Goal: Find specific page/section: Find specific page/section

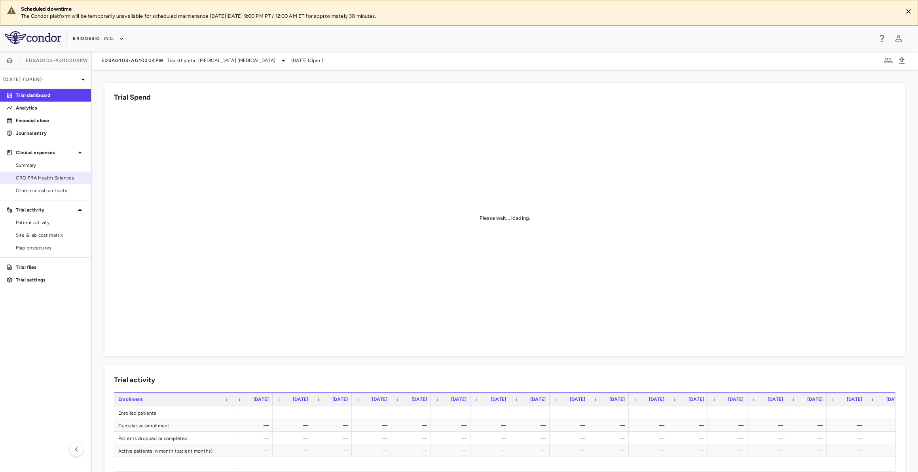
click at [63, 182] on link "CRO PRA Health Sciences" at bounding box center [45, 178] width 91 height 12
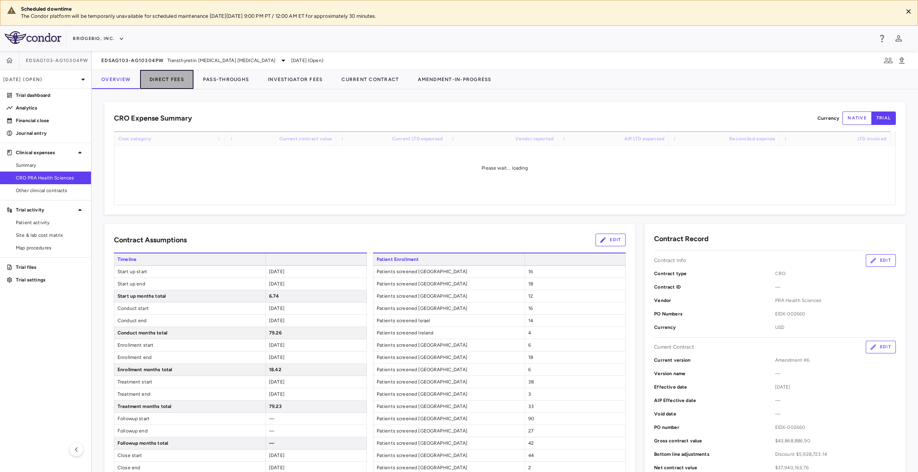
click at [185, 75] on button "Direct Fees" at bounding box center [166, 79] width 53 height 19
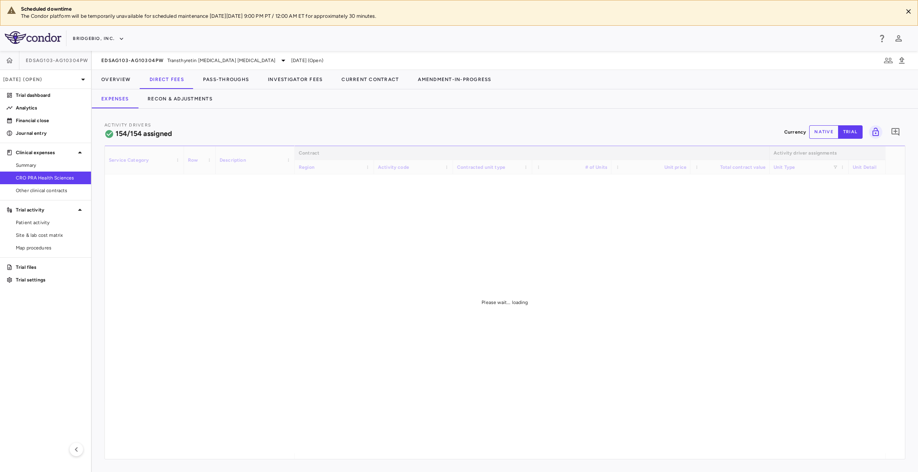
click at [823, 129] on button "native" at bounding box center [823, 131] width 29 height 13
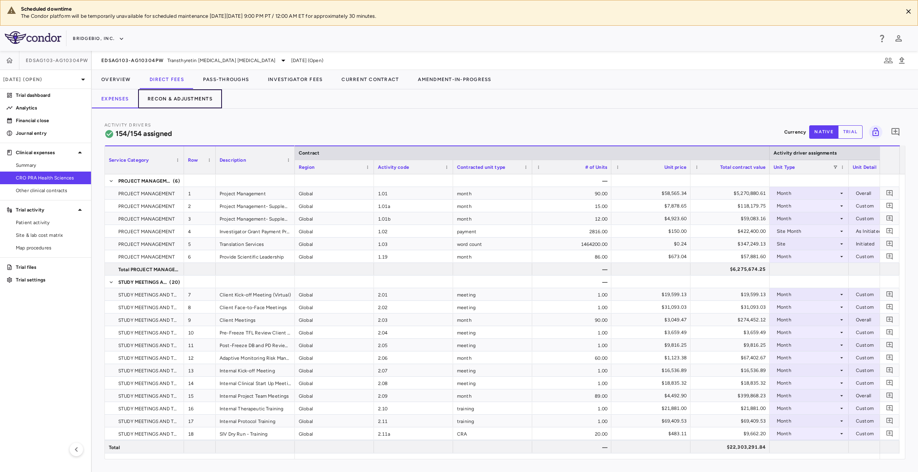
click at [188, 100] on button "Recon & Adjustments" at bounding box center [180, 98] width 84 height 19
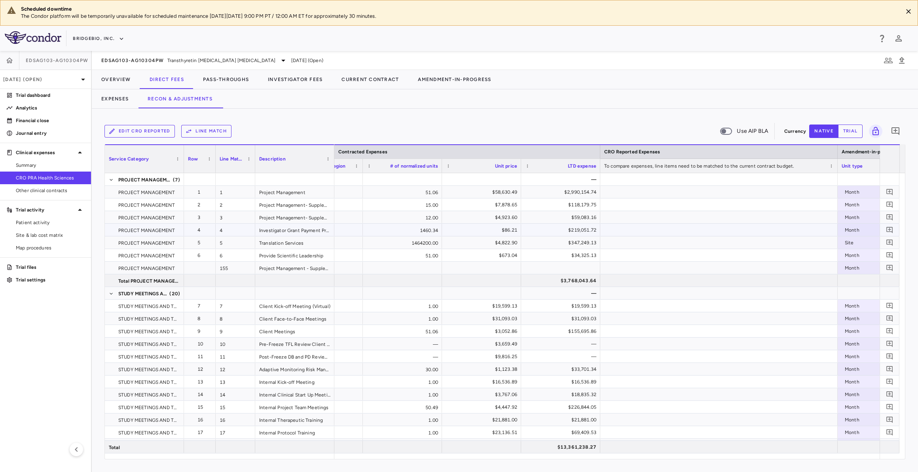
click at [650, 232] on div at bounding box center [718, 230] width 237 height 12
click at [650, 231] on div at bounding box center [718, 230] width 237 height 12
click at [637, 207] on div at bounding box center [718, 205] width 237 height 12
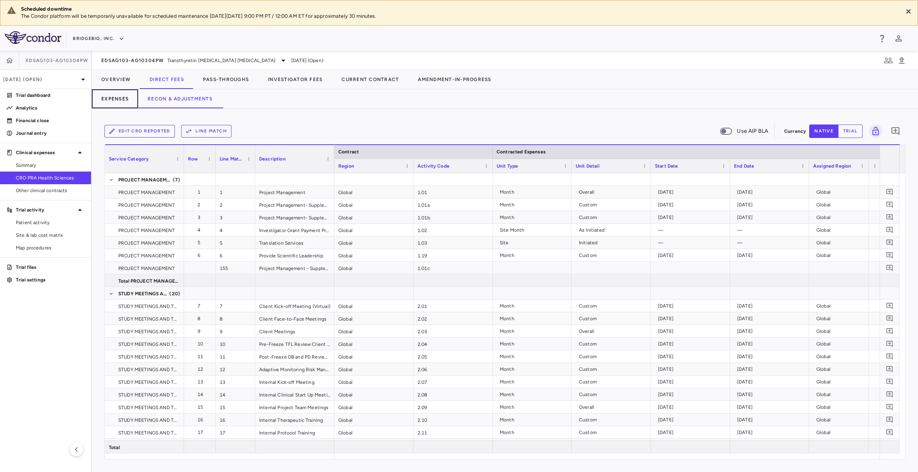
click at [132, 101] on button "Expenses" at bounding box center [115, 98] width 46 height 19
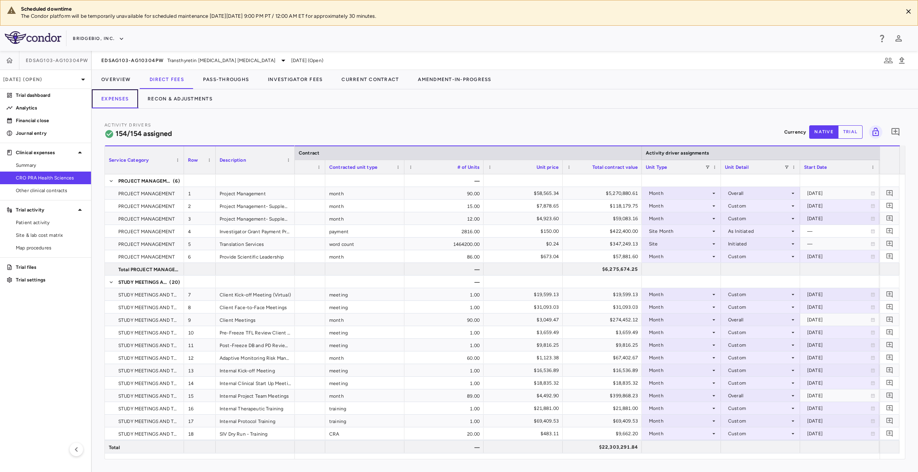
scroll to position [0, 326]
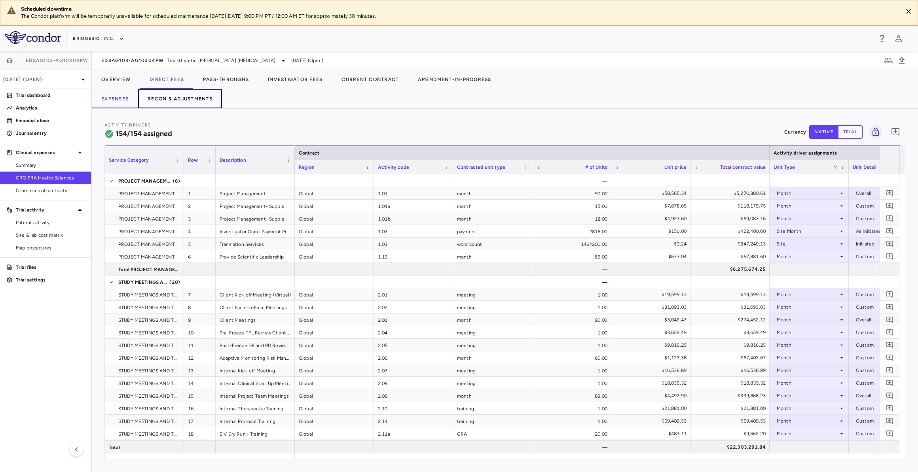
click at [188, 93] on button "Recon & Adjustments" at bounding box center [180, 98] width 84 height 19
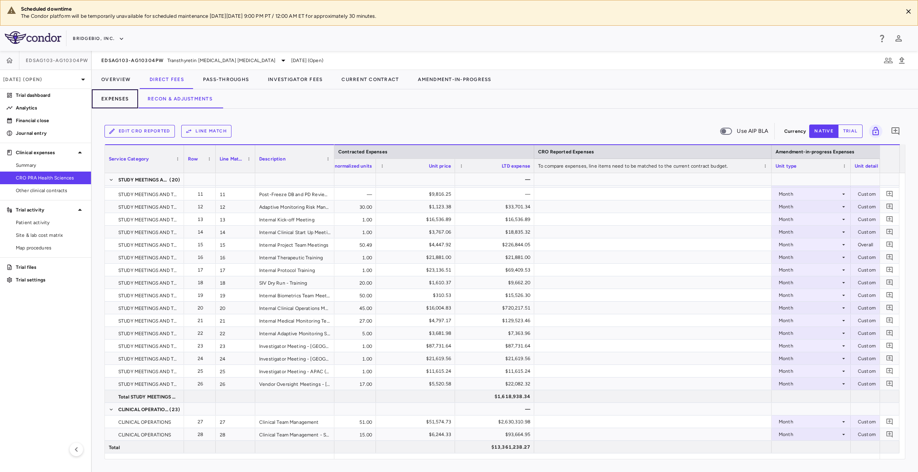
drag, startPoint x: 118, startPoint y: 94, endPoint x: 123, endPoint y: 104, distance: 11.5
click at [118, 94] on button "Expenses" at bounding box center [115, 98] width 46 height 19
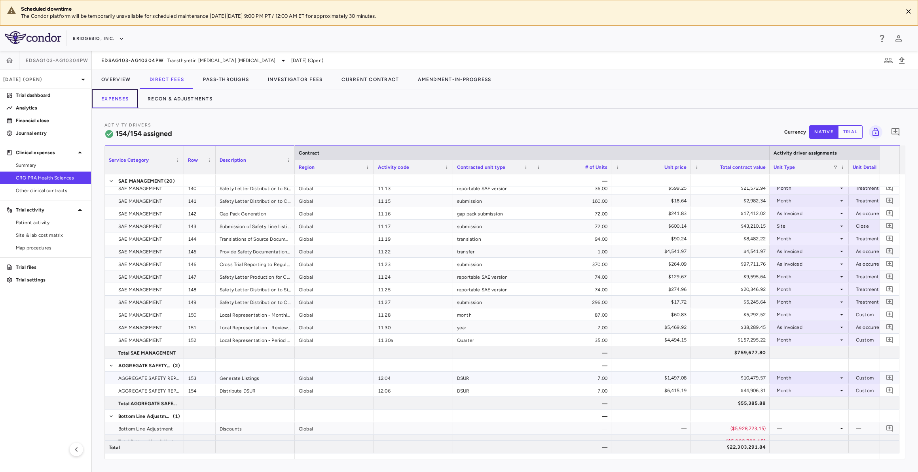
scroll to position [1946, 0]
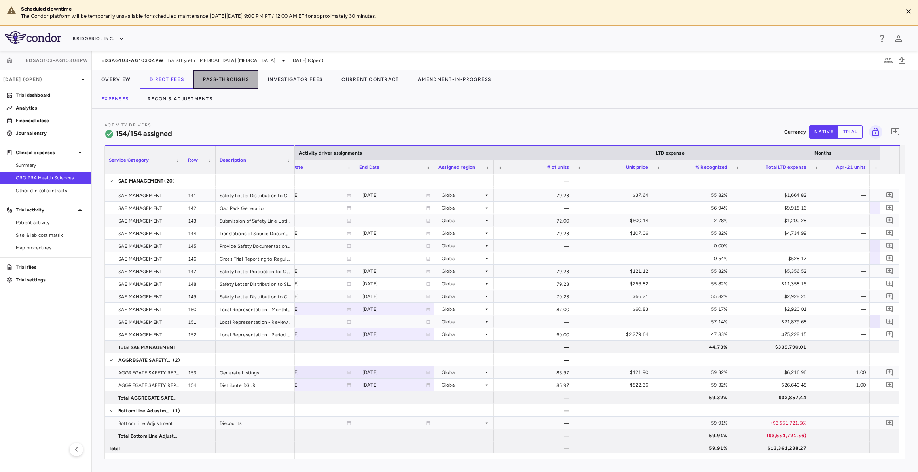
click at [211, 80] on button "Pass-Throughs" at bounding box center [225, 79] width 65 height 19
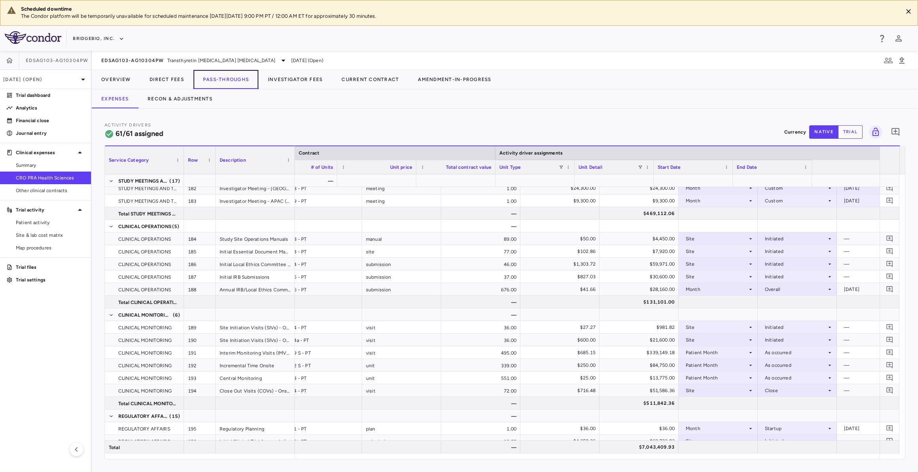
scroll to position [0, 274]
